Goal: Task Accomplishment & Management: Use online tool/utility

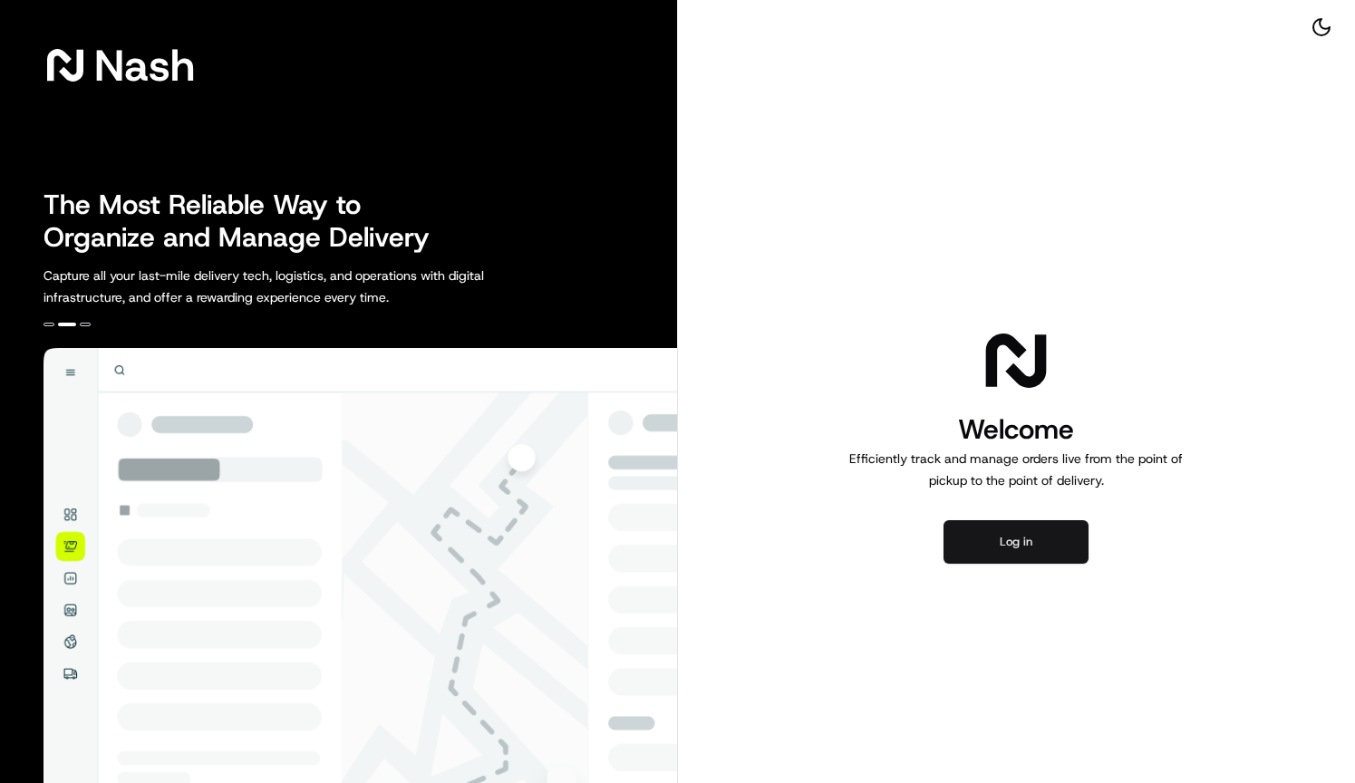
click at [1049, 547] on button "Log in" at bounding box center [1016, 542] width 145 height 44
